Goal: Information Seeking & Learning: Learn about a topic

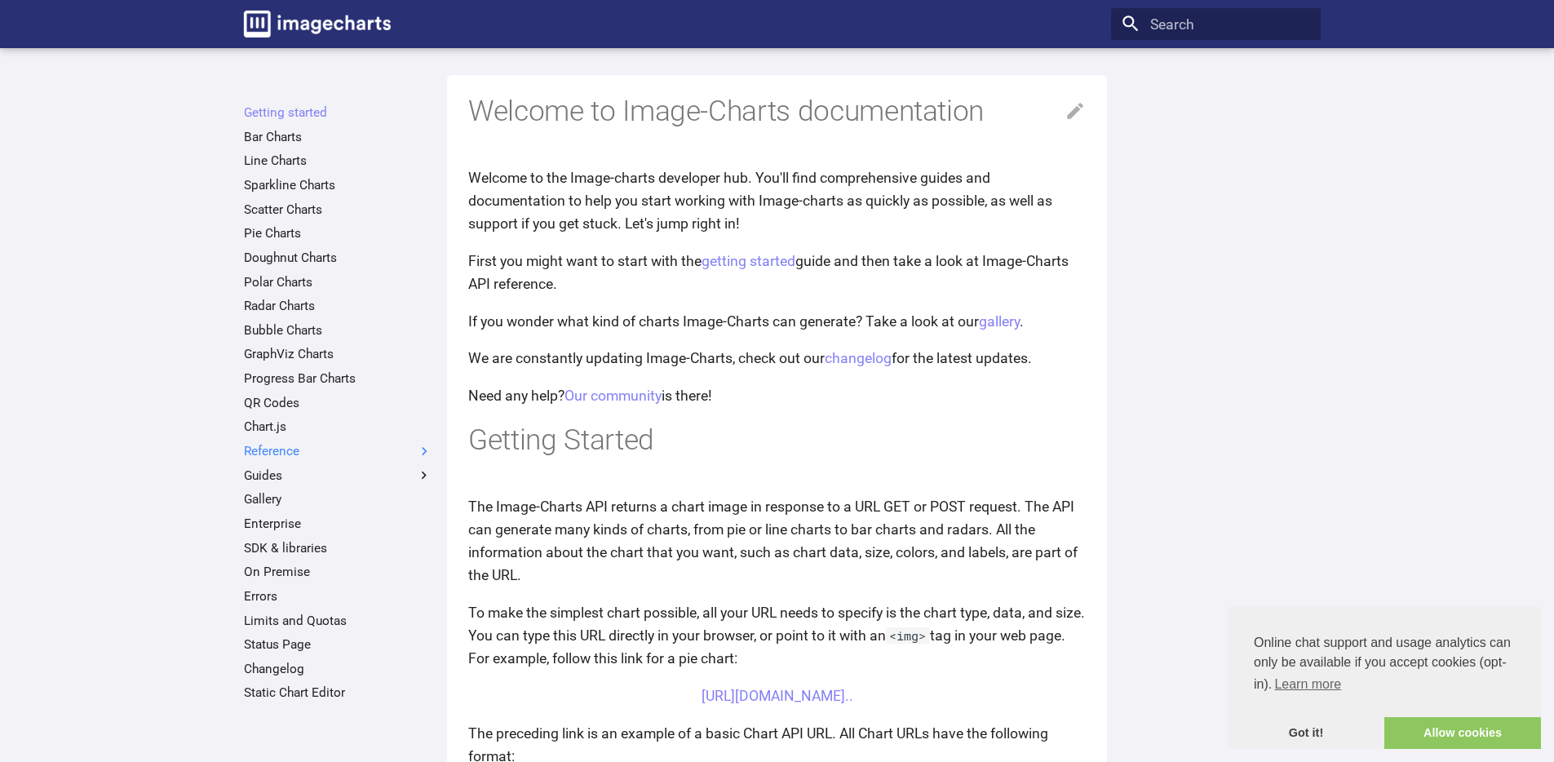
click at [338, 452] on label "Reference" at bounding box center [338, 451] width 188 height 16
click at [0, 0] on input "Reference" at bounding box center [0, 0] width 0 height 0
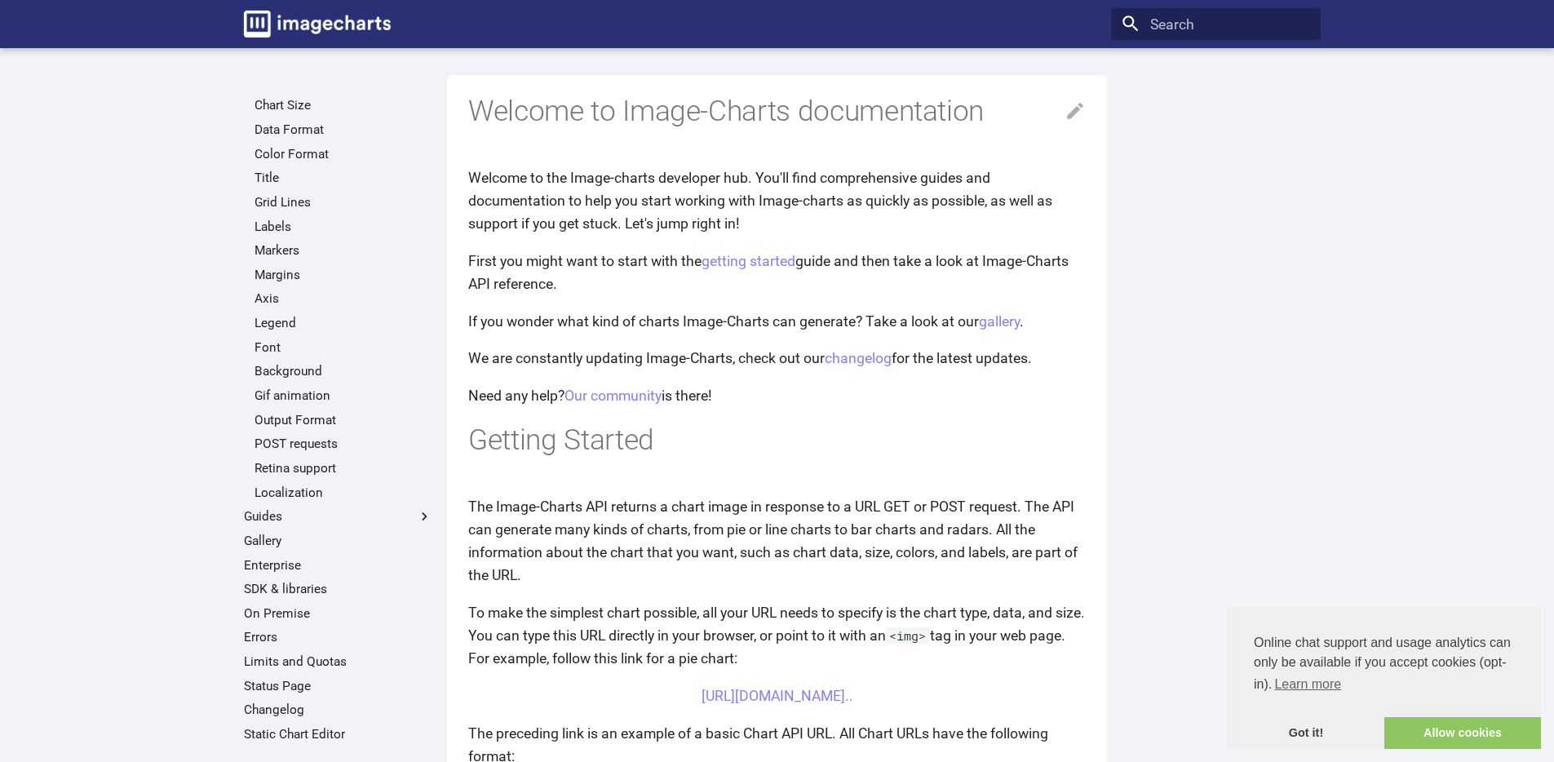
scroll to position [393, 0]
click at [343, 520] on label "Guides" at bounding box center [338, 515] width 188 height 16
click at [0, 0] on input "Guides" at bounding box center [0, 0] width 0 height 0
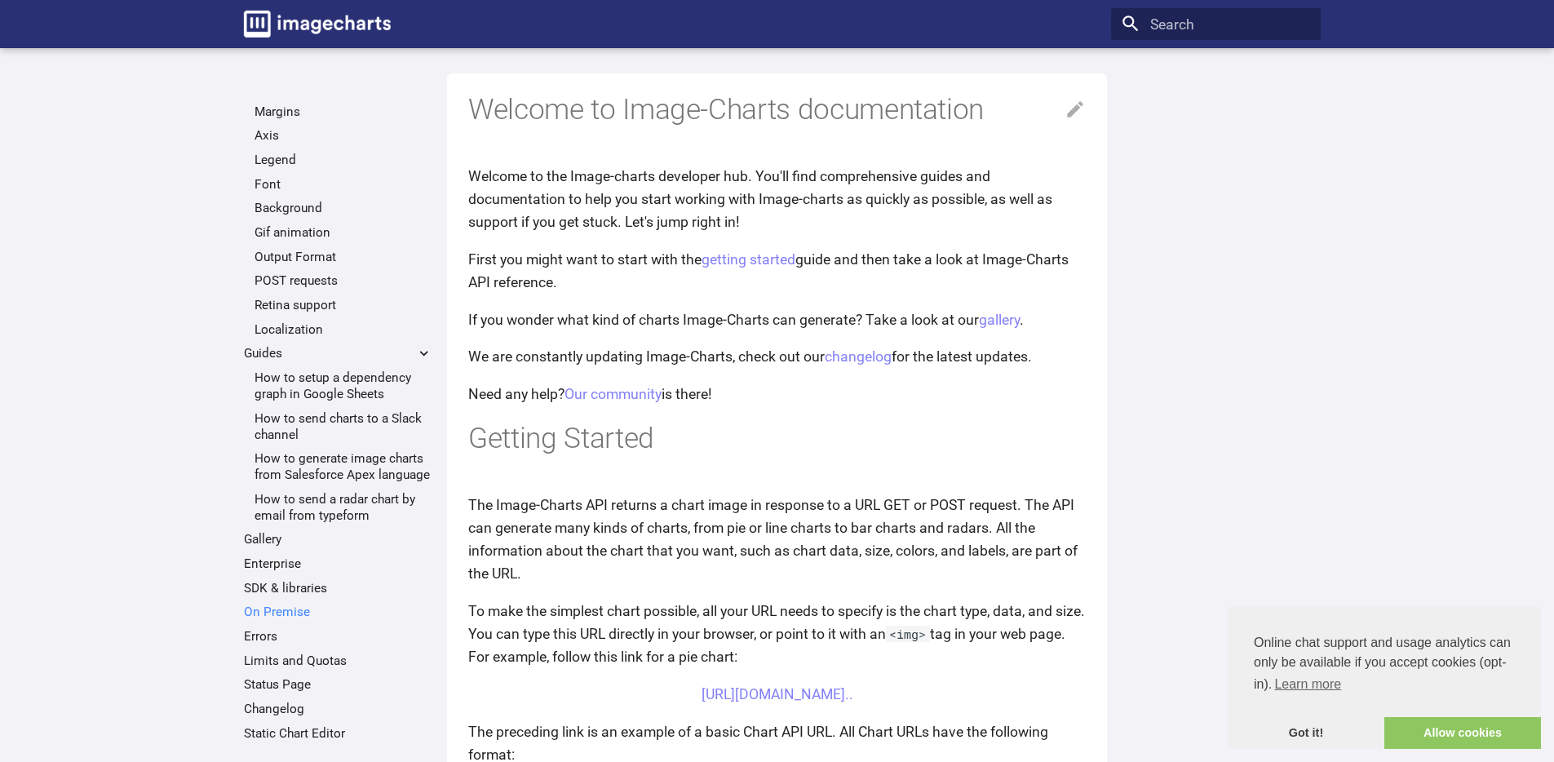
scroll to position [560, 0]
click at [326, 563] on ul "Getting started Bar Charts Line Charts Sparkline Charts Scatter Charts Pie Char…" at bounding box center [338, 144] width 210 height 1194
click at [316, 572] on link "Enterprise" at bounding box center [338, 564] width 188 height 16
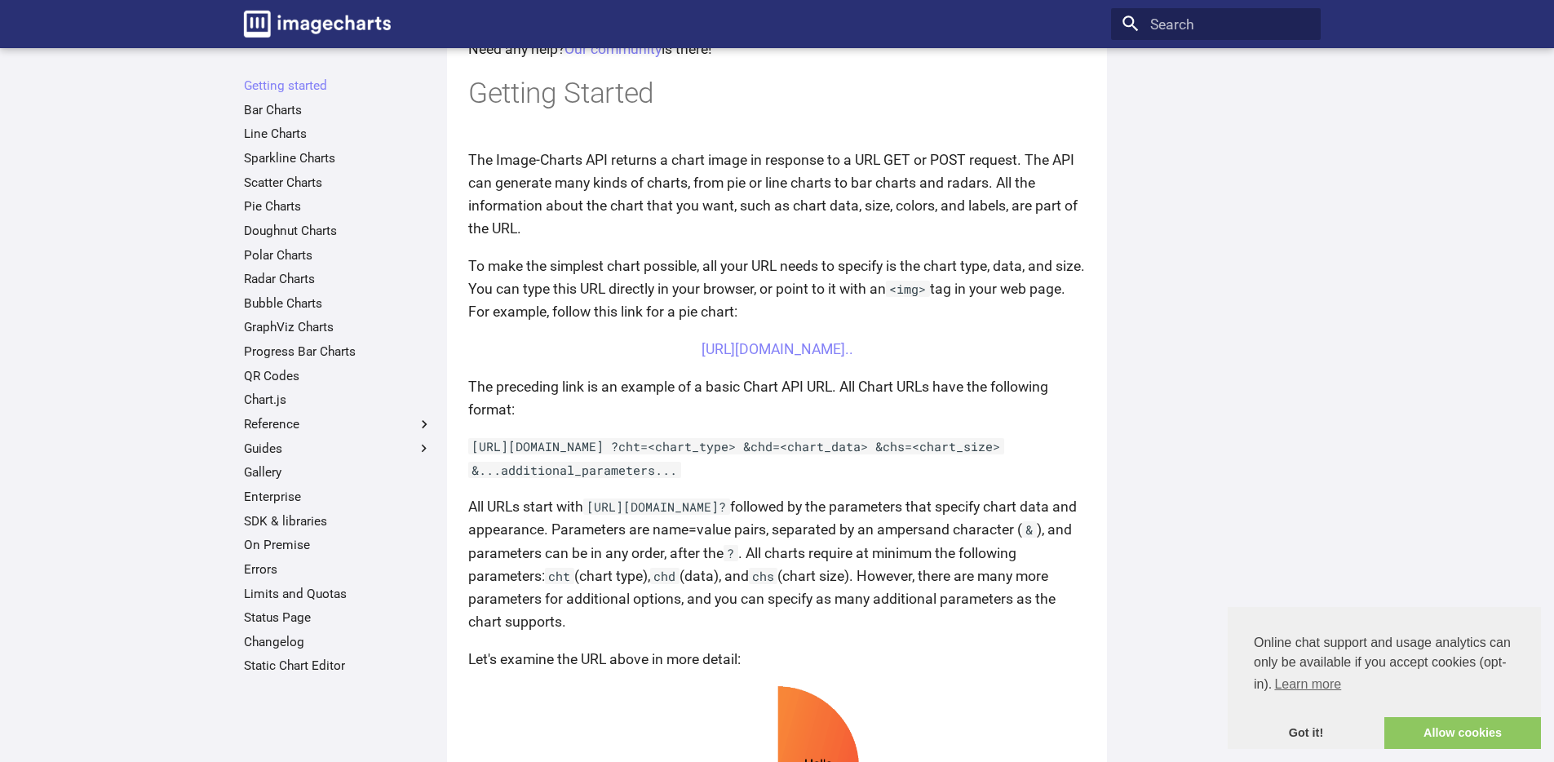
scroll to position [337, 0]
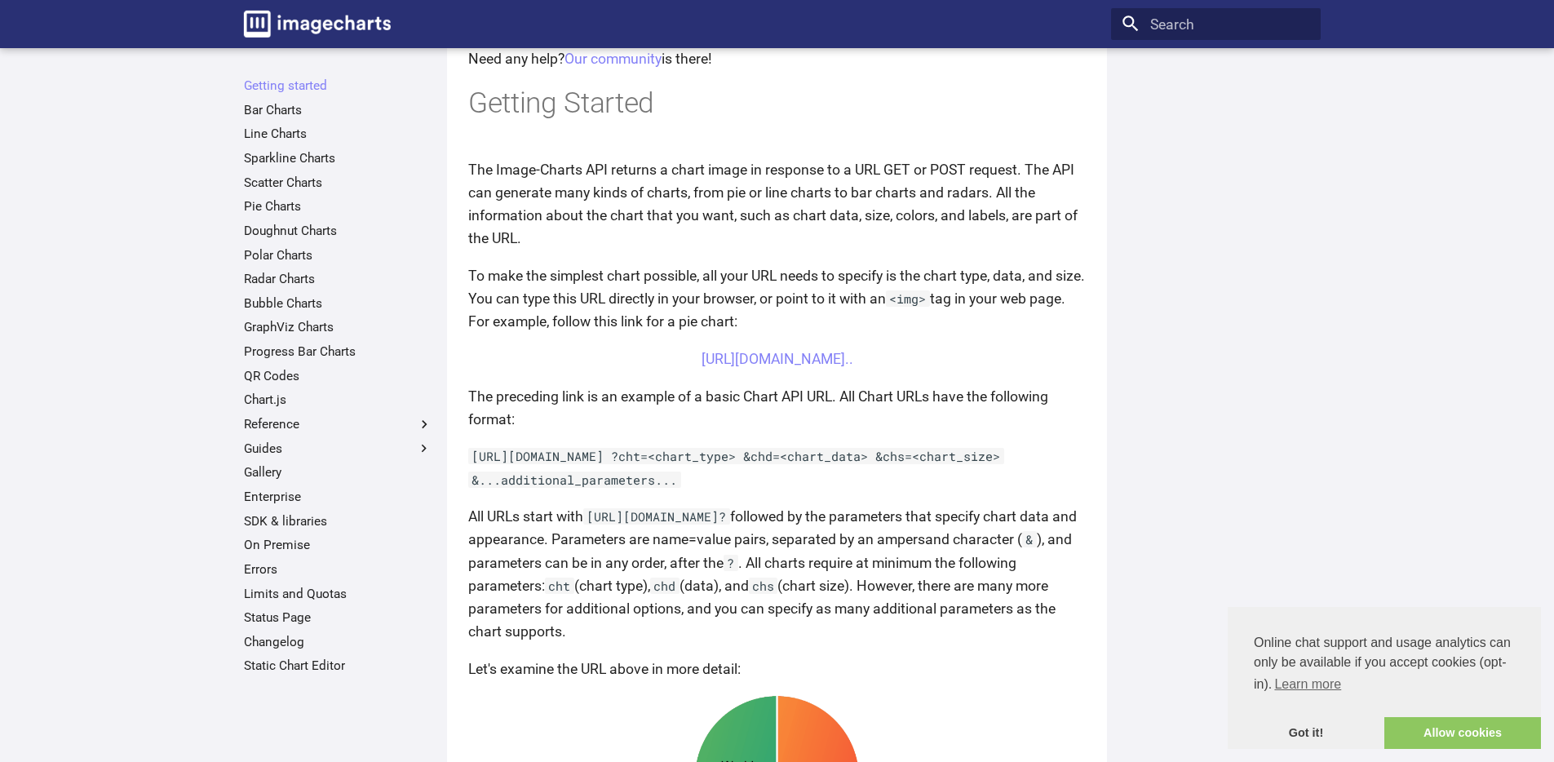
click at [299, 487] on ul "Getting started Bar Charts Line Charts Sparkline Charts Scatter Charts Pie Char…" at bounding box center [338, 376] width 210 height 596
click at [301, 496] on link "Enterprise" at bounding box center [338, 497] width 188 height 16
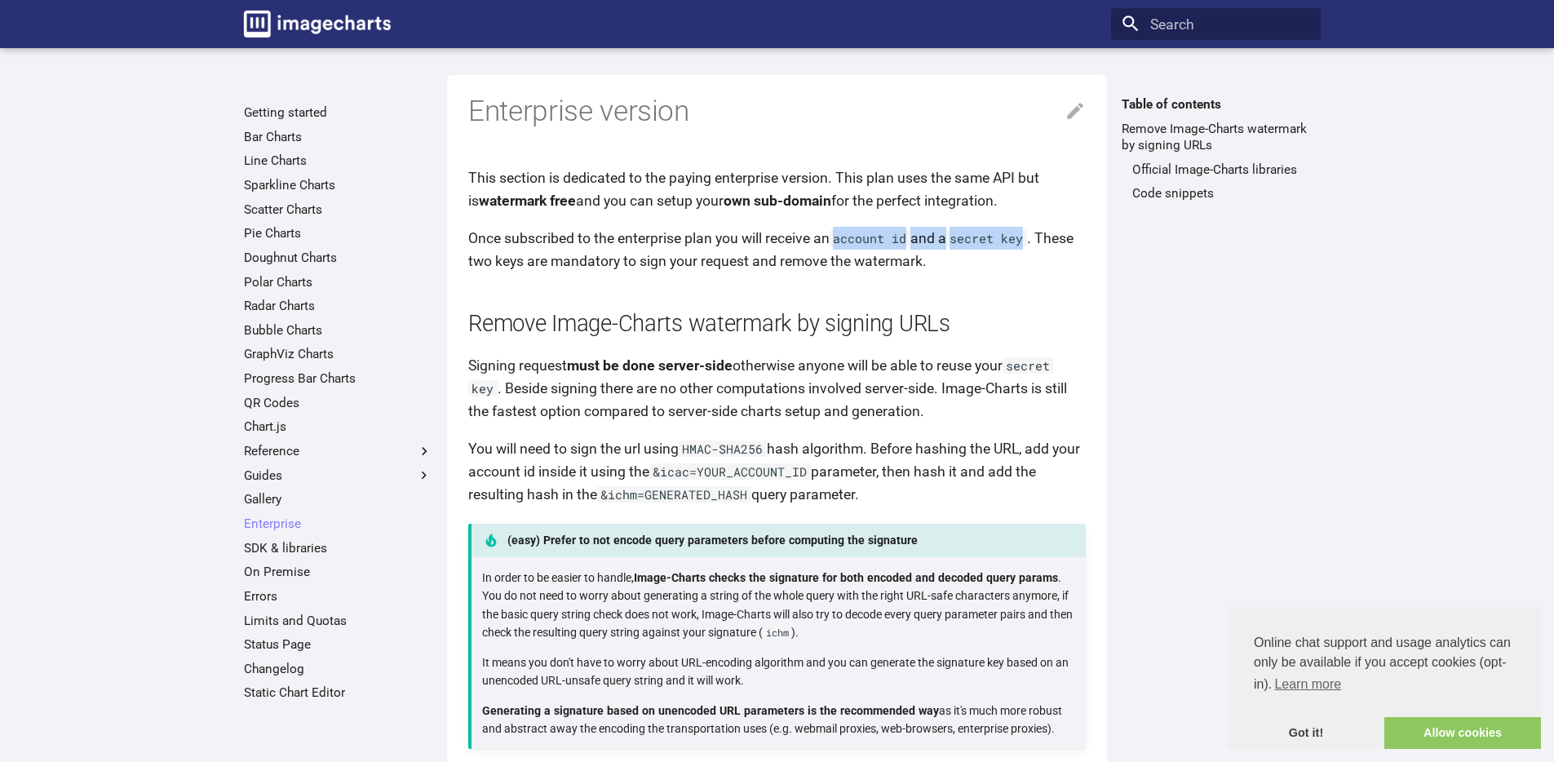
drag, startPoint x: 839, startPoint y: 235, endPoint x: 1036, endPoint y: 237, distance: 197.4
click at [1036, 237] on p "Once subscribed to the enterprise plan you will receive an account id and a sec…" at bounding box center [777, 250] width 618 height 46
copy p "account id and a secret key"
